Goal: Information Seeking & Learning: Find specific fact

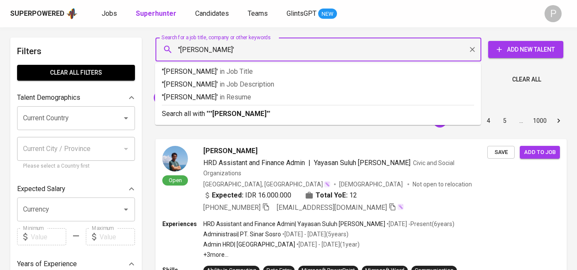
type input "''[PERSON_NAME]''"
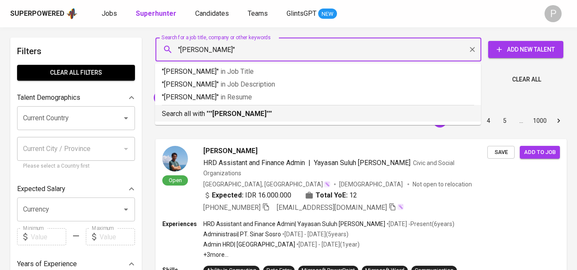
click at [338, 117] on p "Search all with " ''[PERSON_NAME]'' "" at bounding box center [318, 114] width 312 height 10
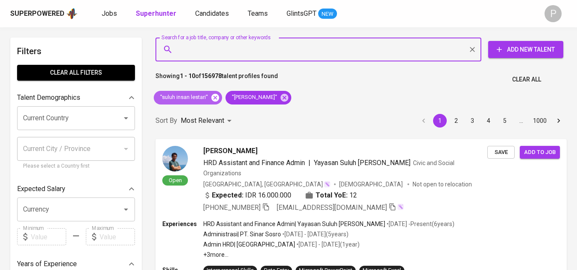
click at [213, 98] on icon at bounding box center [215, 97] width 8 height 8
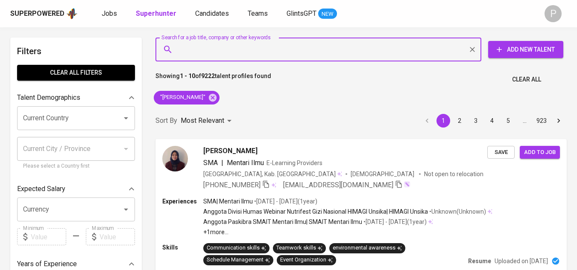
click at [377, 56] on input "Search for a job title, company or other keywords" at bounding box center [320, 49] width 288 height 16
click at [228, 122] on div "Most Relevant" at bounding box center [208, 121] width 54 height 16
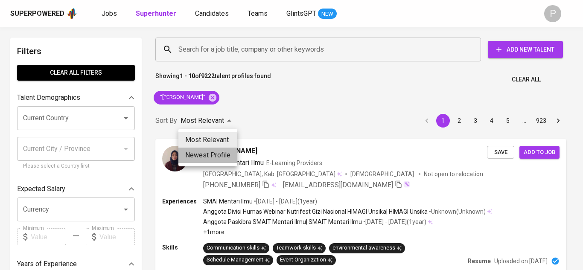
click at [224, 149] on li "Newest Profile" at bounding box center [207, 155] width 59 height 15
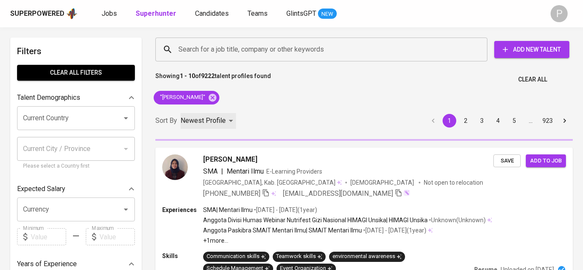
type input "PROFILE_CREATION"
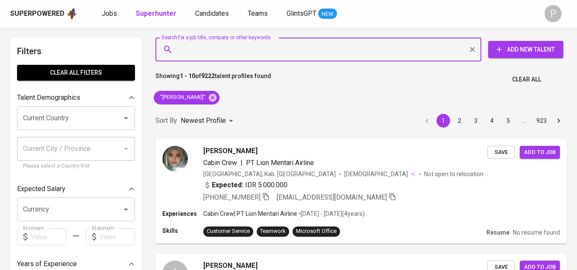
click at [316, 54] on input "Search for a job title, company or other keywords" at bounding box center [320, 49] width 288 height 16
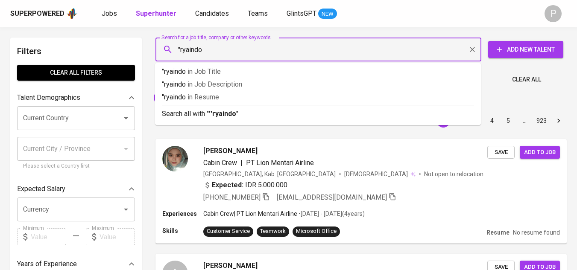
drag, startPoint x: 212, startPoint y: 53, endPoint x: 180, endPoint y: 52, distance: 31.6
click at [180, 52] on input "''ryaindo" at bounding box center [320, 49] width 288 height 16
click at [181, 52] on input "''ryaindo" at bounding box center [320, 49] width 288 height 16
paste input "RYANINDO GLOBAL SAMUDERA"
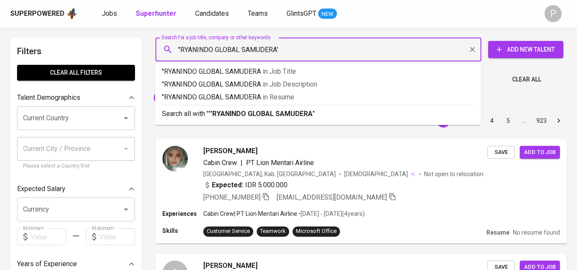
type input "''RYANINDO GLOBAL SAMUDERA''"
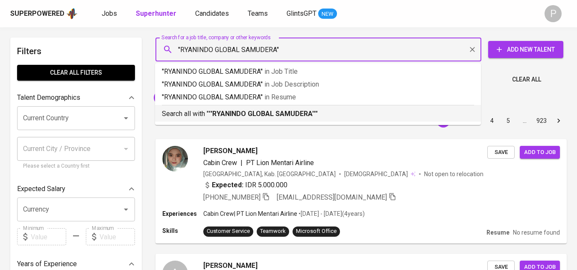
click at [276, 115] on b "''RYANINDO GLOBAL SAMUDERA''" at bounding box center [262, 114] width 107 height 8
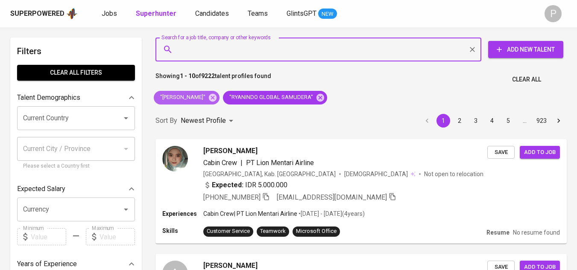
click at [209, 96] on icon at bounding box center [213, 97] width 8 height 8
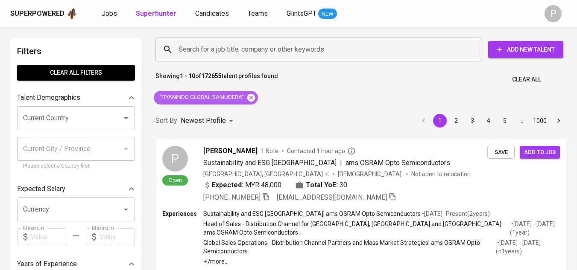
click at [251, 99] on icon at bounding box center [251, 97] width 8 height 8
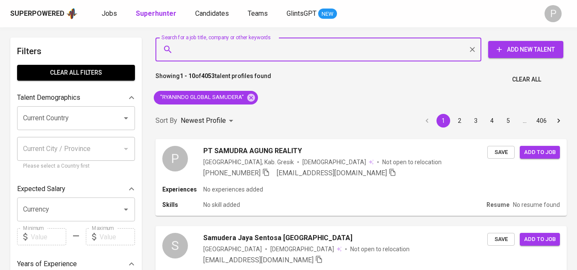
scroll to position [55, 0]
